Goal: Check status

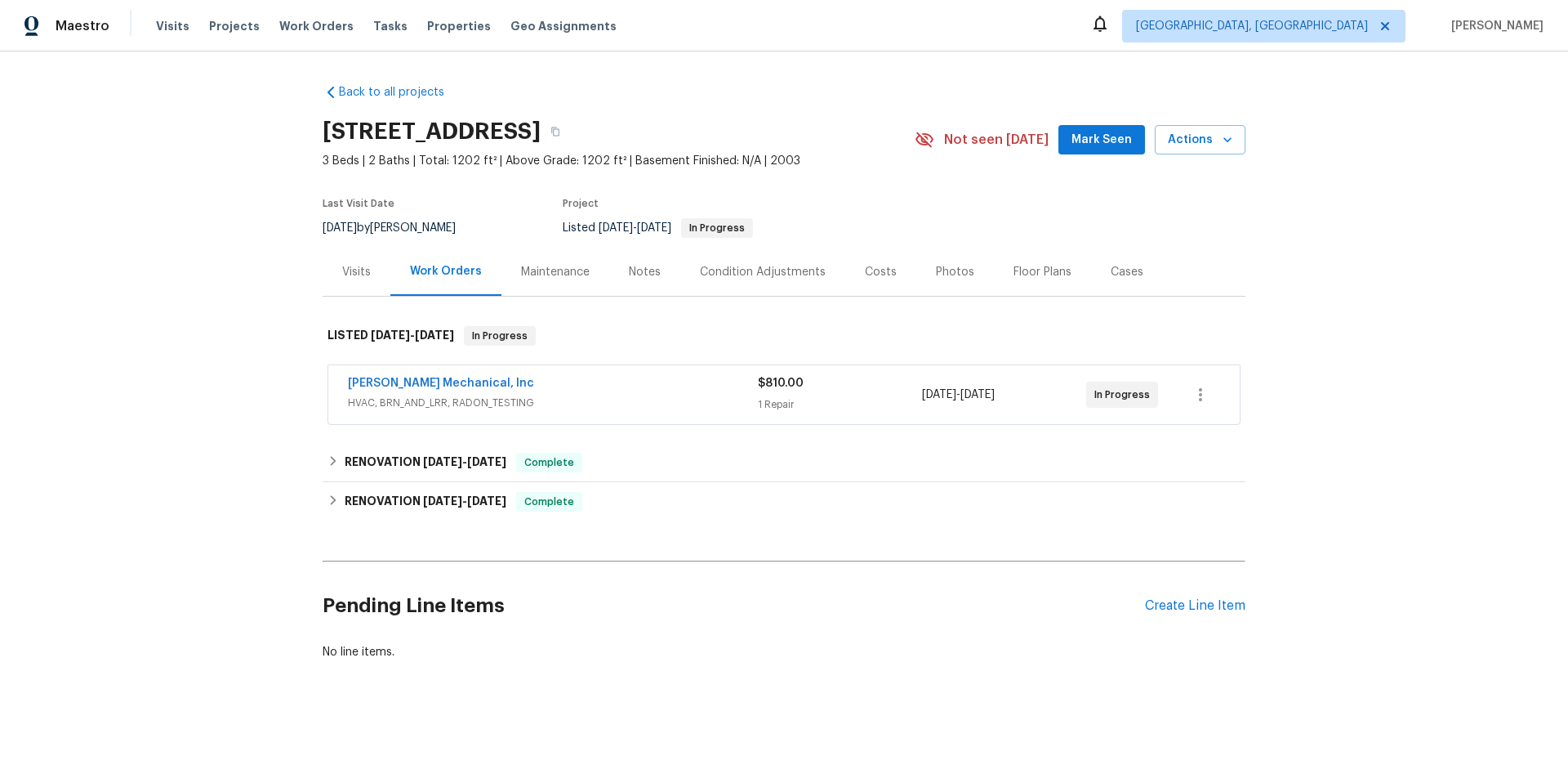
click at [681, 389] on div "[PERSON_NAME] Mechanical, Inc" at bounding box center [553, 385] width 410 height 20
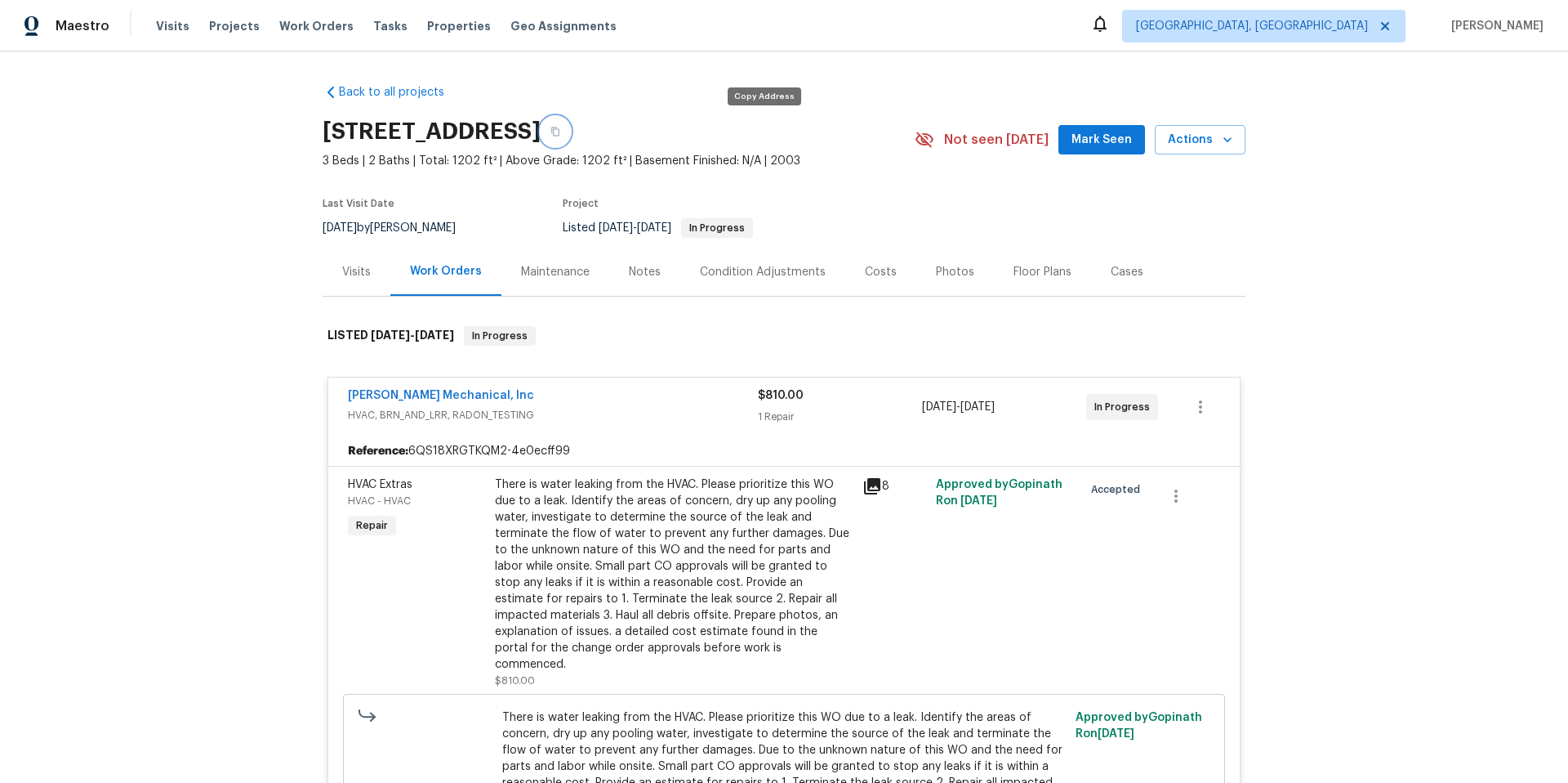
click at [560, 136] on icon "button" at bounding box center [555, 131] width 10 height 10
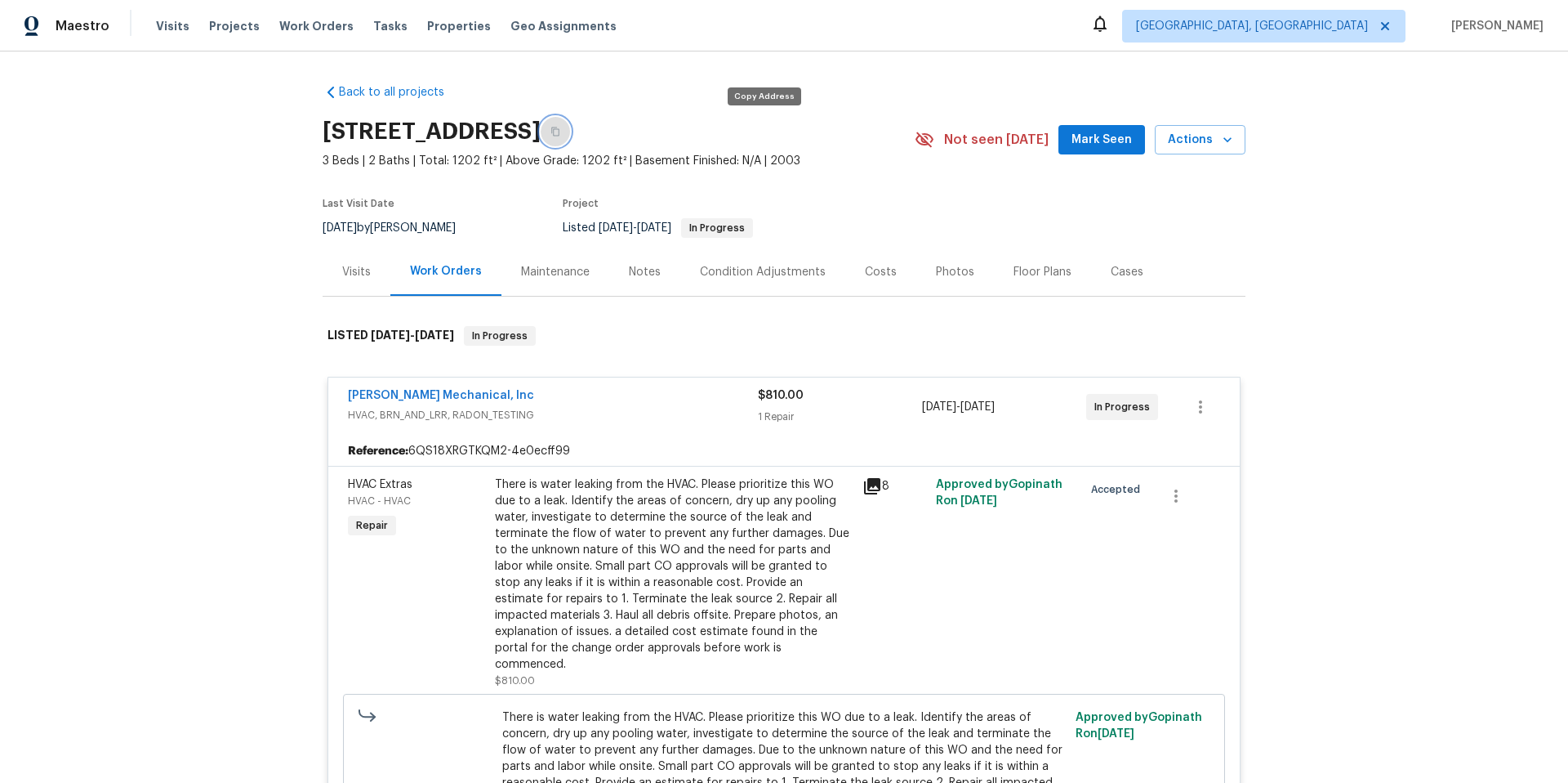
click at [560, 136] on icon "button" at bounding box center [555, 131] width 10 height 10
